Goal: Find specific page/section: Find specific page/section

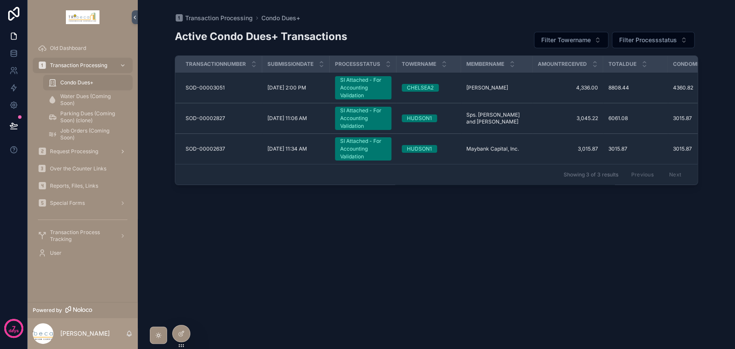
click at [65, 149] on span "Request Processing" at bounding box center [74, 151] width 48 height 7
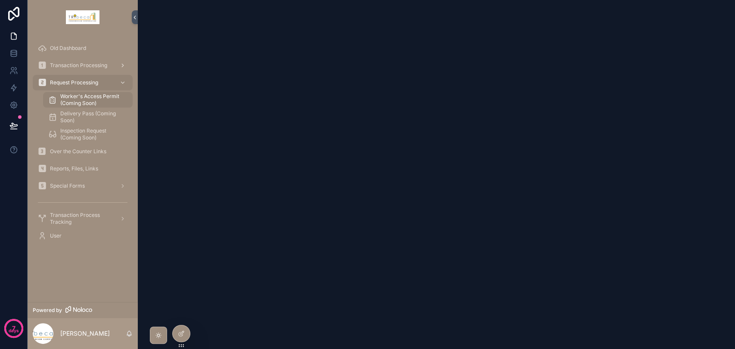
click at [83, 66] on span "Transaction Processing" at bounding box center [78, 65] width 57 height 7
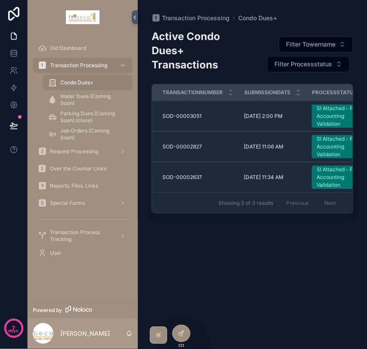
click at [217, 263] on div "Active Condo Dues+ Transactions Filter Towername Filter Processstatus Transacti…" at bounding box center [253, 180] width 202 height 317
click at [69, 151] on span "Request Processing" at bounding box center [74, 151] width 48 height 7
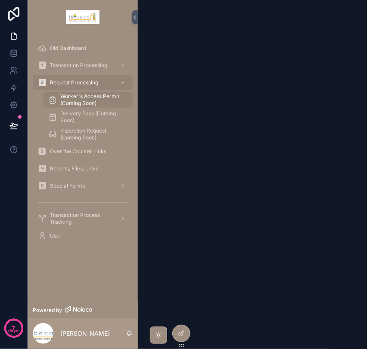
click at [75, 57] on div "Transaction Processing" at bounding box center [83, 65] width 110 height 17
click at [79, 67] on span "Transaction Processing" at bounding box center [78, 65] width 57 height 7
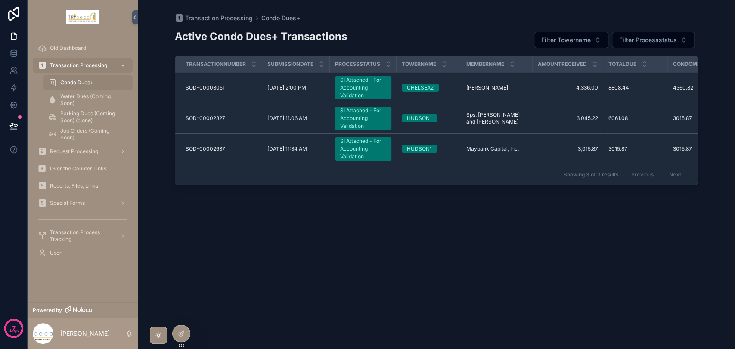
click at [79, 185] on span "Reports, Files, Links" at bounding box center [74, 186] width 48 height 7
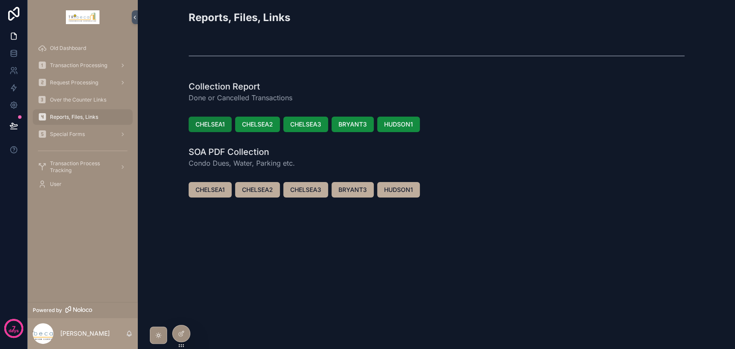
click at [213, 125] on span "CHELSEA1" at bounding box center [210, 124] width 29 height 9
click at [12, 55] on icon at bounding box center [13, 53] width 9 height 9
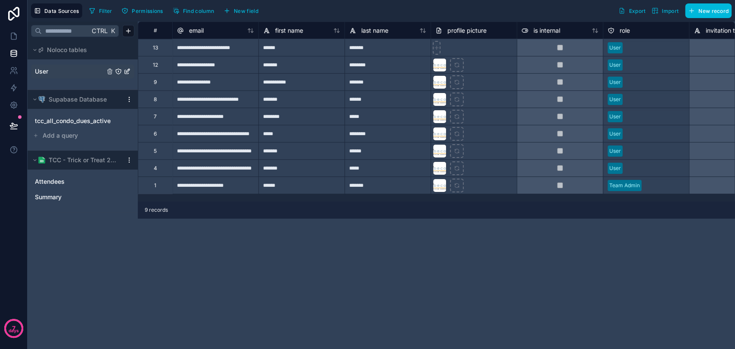
click at [61, 76] on div "User" at bounding box center [82, 72] width 103 height 14
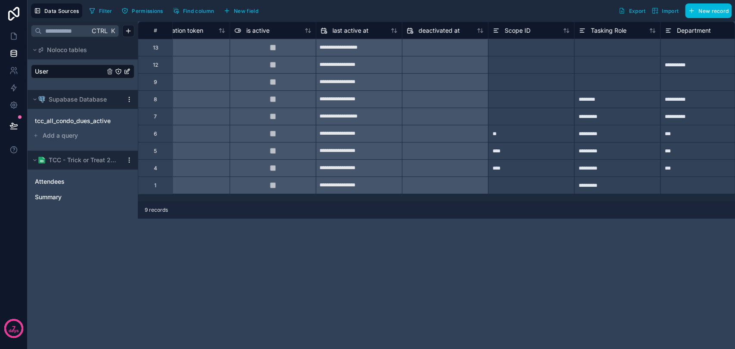
scroll to position [0, 550]
